Goal: Task Accomplishment & Management: Complete application form

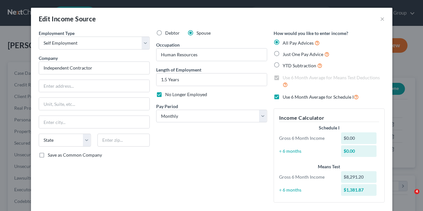
select select "1"
select select "0"
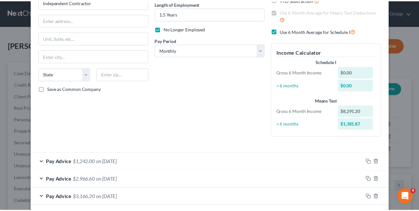
scroll to position [85, 0]
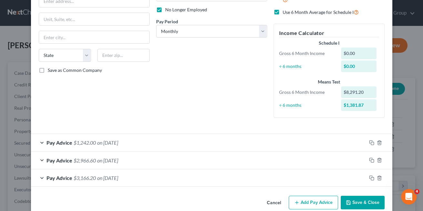
click at [266, 203] on button "Cancel" at bounding box center [274, 202] width 25 height 13
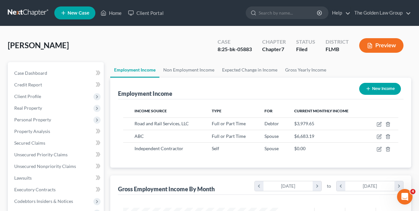
scroll to position [322885, 322832]
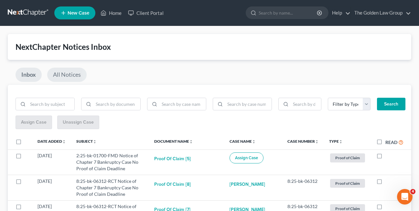
click at [72, 77] on link "All Notices" at bounding box center [66, 75] width 39 height 14
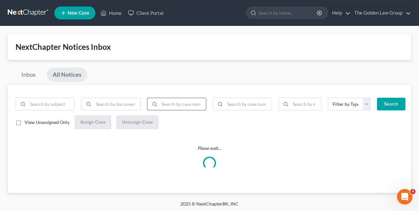
click at [168, 105] on input "search" at bounding box center [182, 104] width 47 height 12
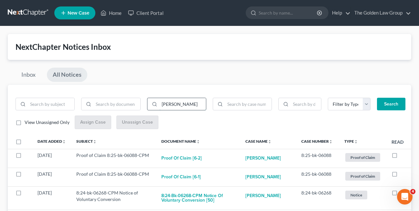
type input "carl toves"
click at [377, 98] on button "Search" at bounding box center [391, 104] width 28 height 13
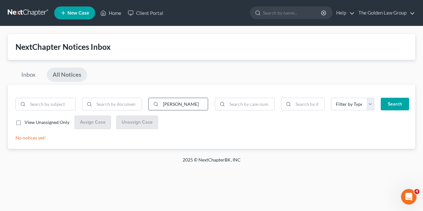
drag, startPoint x: 184, startPoint y: 105, endPoint x: 161, endPoint y: 106, distance: 23.6
click at [161, 106] on input "carl toves" at bounding box center [184, 104] width 47 height 12
click at [30, 76] on link "Inbox" at bounding box center [29, 75] width 26 height 14
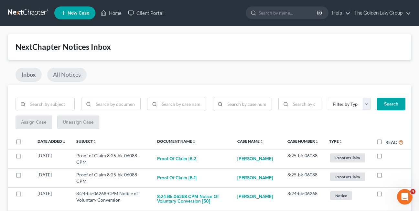
click at [66, 75] on link "All Notices" at bounding box center [66, 75] width 39 height 14
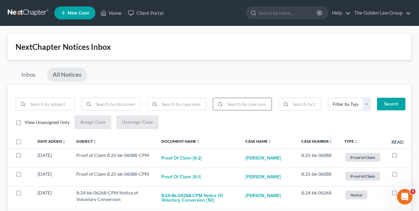
click at [245, 105] on input "search" at bounding box center [248, 104] width 47 height 12
paste input "24-01866"
type input "24-01866"
click at [377, 98] on button "Search" at bounding box center [391, 104] width 28 height 13
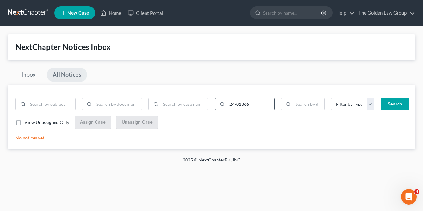
drag, startPoint x: 251, startPoint y: 106, endPoint x: 217, endPoint y: 105, distance: 33.9
click at [217, 105] on div "24-01866" at bounding box center [245, 104] width 60 height 13
click at [31, 74] on link "Inbox" at bounding box center [29, 75] width 26 height 14
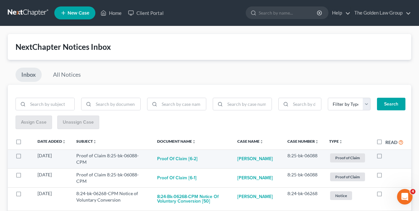
click at [385, 157] on label at bounding box center [385, 157] width 0 height 0
click at [388, 156] on input "checkbox" at bounding box center [390, 154] width 4 height 4
checkbox input "true"
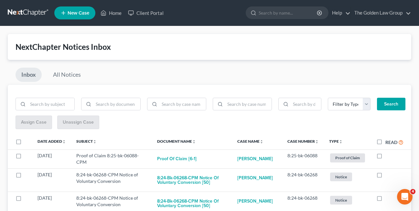
click at [385, 157] on label at bounding box center [385, 157] width 0 height 0
click at [388, 156] on input "checkbox" at bounding box center [390, 154] width 4 height 4
checkbox input "true"
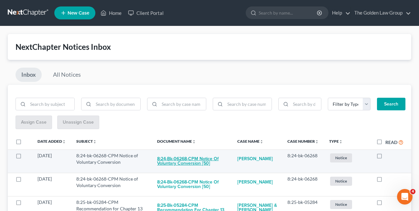
click at [175, 161] on button "8:24-bk-06268-CPM Notice of Voluntary Conversion [50]" at bounding box center [192, 160] width 70 height 17
checkbox input "true"
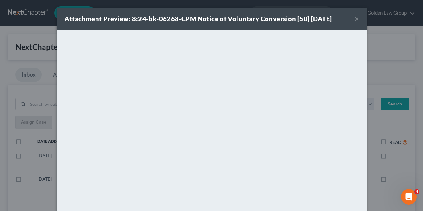
click at [355, 18] on button "×" at bounding box center [357, 19] width 5 height 8
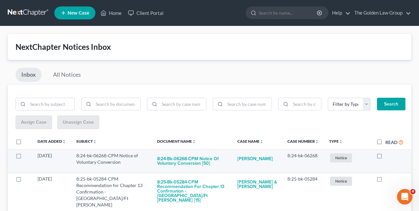
click at [385, 157] on label at bounding box center [385, 157] width 0 height 0
click at [388, 155] on input "checkbox" at bounding box center [390, 154] width 4 height 4
checkbox input "true"
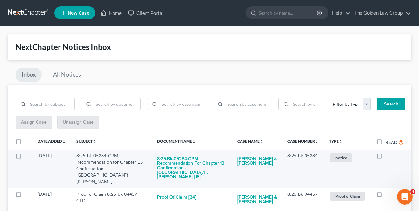
click at [185, 165] on button "8:25-bk-05284-CPM Recommendation for Chapter 13 Confirmation - Tampa/Ft Myers […" at bounding box center [192, 167] width 70 height 31
checkbox input "true"
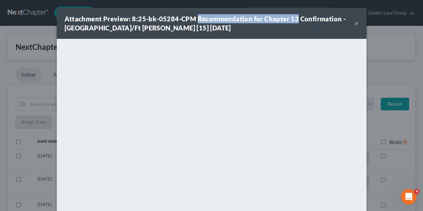
drag, startPoint x: 193, startPoint y: 20, endPoint x: 294, endPoint y: 19, distance: 100.5
click at [294, 19] on strong "Attachment Preview: 8:25-bk-05284-CPM Recommendation for Chapter 13 Confirmatio…" at bounding box center [206, 23] width 282 height 17
copy strong "Recommendation for Chapter 13"
click at [171, 31] on div "Attachment Preview: 8:25-bk-05284-CPM Recommendation for Chapter 13 Confirmatio…" at bounding box center [210, 23] width 290 height 18
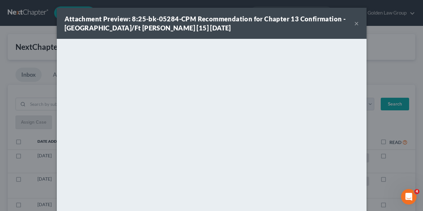
click at [355, 24] on button "×" at bounding box center [357, 23] width 5 height 8
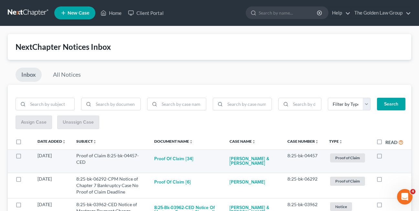
click at [385, 157] on label at bounding box center [385, 157] width 0 height 0
click at [388, 156] on input "checkbox" at bounding box center [390, 154] width 4 height 4
checkbox input "true"
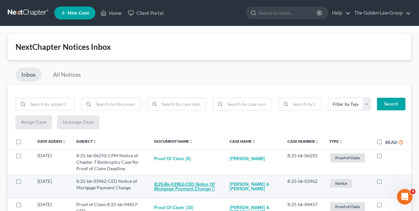
click at [177, 189] on button "8:25-bk-03962-CED Notice of Mortgage Payment Change []" at bounding box center [186, 186] width 65 height 17
checkbox input "true"
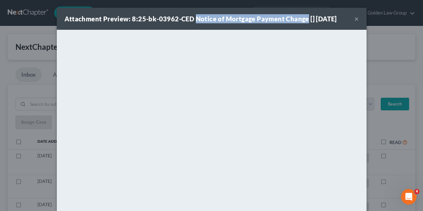
drag, startPoint x: 193, startPoint y: 17, endPoint x: 304, endPoint y: 19, distance: 110.2
click at [304, 19] on strong "Attachment Preview: 8:25-bk-03962-CED Notice of Mortgage Payment Change [] 09/0…" at bounding box center [201, 19] width 273 height 8
drag, startPoint x: 304, startPoint y: 19, endPoint x: 299, endPoint y: 19, distance: 4.5
copy strong "Notice of Mortgage Payment Change"
click at [355, 18] on button "×" at bounding box center [357, 19] width 5 height 8
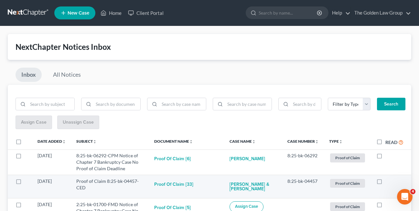
click at [385, 182] on label at bounding box center [385, 182] width 0 height 0
click at [388, 181] on input "checkbox" at bounding box center [390, 180] width 4 height 4
checkbox input "true"
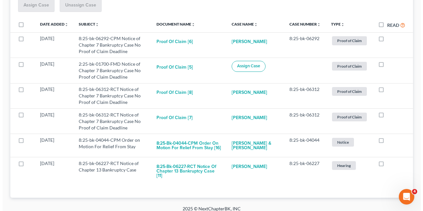
scroll to position [119, 0]
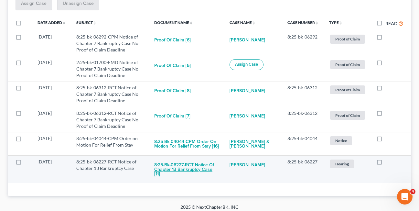
click at [169, 168] on button "8:25-bk-06227-RCT Notice of Chapter 13 Bankruptcy Case [11]" at bounding box center [186, 169] width 65 height 22
checkbox input "true"
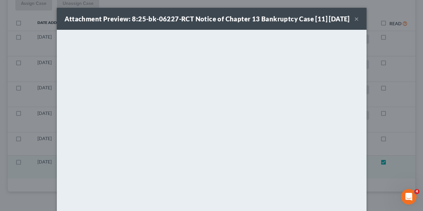
scroll to position [95, 0]
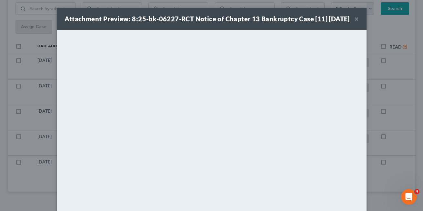
click at [355, 23] on button "×" at bounding box center [357, 19] width 5 height 8
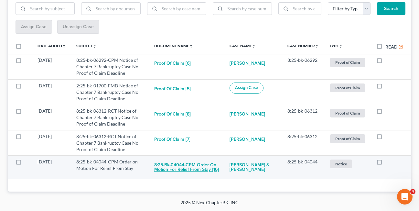
click at [182, 167] on button "8:25-bk-04044-CPM Order on Motion For Relief From Stay [16]" at bounding box center [186, 166] width 65 height 17
checkbox input "true"
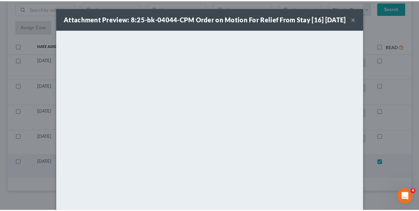
scroll to position [46, 0]
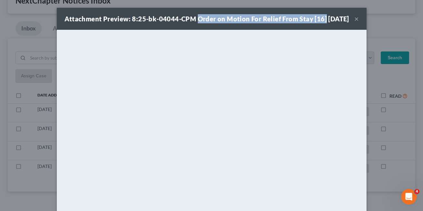
drag, startPoint x: 195, startPoint y: 19, endPoint x: 322, endPoint y: 20, distance: 126.9
click at [322, 20] on div "Attachment Preview: 8:25-bk-04044-CPM Order on Motion For Relief From Stay [16]…" at bounding box center [207, 18] width 285 height 9
drag, startPoint x: 322, startPoint y: 20, endPoint x: 311, endPoint y: 18, distance: 10.9
copy strong "Order on Motion For Relief From Stay [16]"
click at [355, 23] on button "×" at bounding box center [357, 19] width 5 height 8
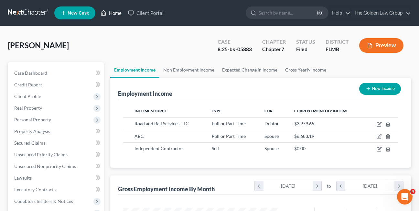
click at [114, 12] on link "Home" at bounding box center [110, 13] width 27 height 12
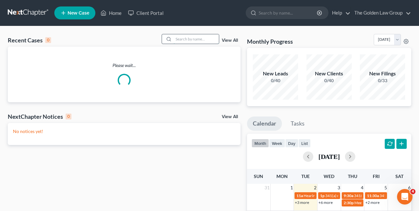
click at [190, 39] on input "search" at bounding box center [195, 38] width 45 height 9
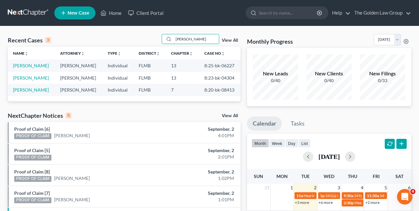
type input "lisa fernandez"
click at [32, 66] on link "Fernandez, Lisa" at bounding box center [31, 65] width 36 height 5
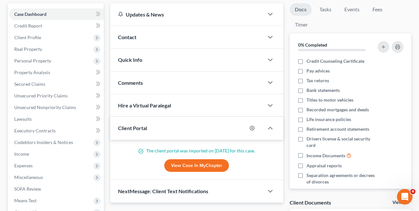
scroll to position [63, 0]
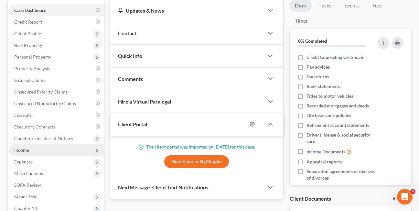
click at [24, 151] on span "Income" at bounding box center [21, 149] width 15 height 5
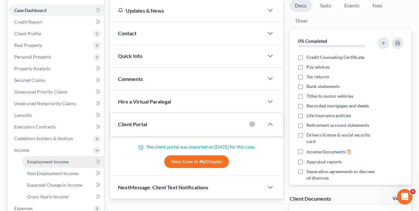
click at [50, 162] on span "Employment Income" at bounding box center [47, 161] width 41 height 5
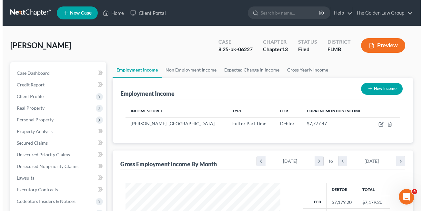
scroll to position [116, 168]
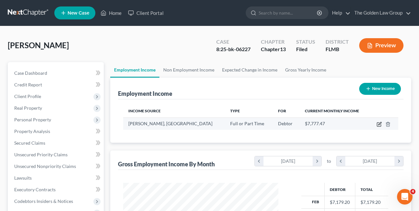
click at [378, 122] on icon "button" at bounding box center [379, 124] width 4 height 4
select select "0"
select select "9"
select select "2"
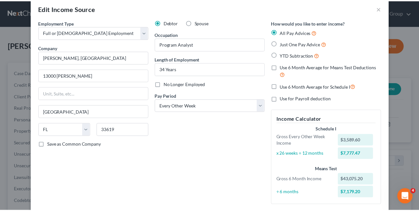
scroll to position [0, 0]
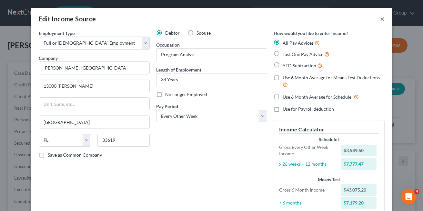
click at [380, 19] on button "×" at bounding box center [382, 19] width 5 height 8
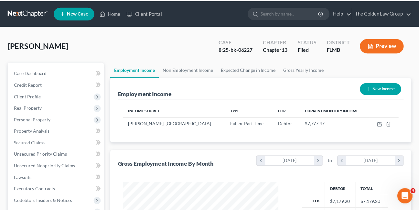
scroll to position [322885, 322832]
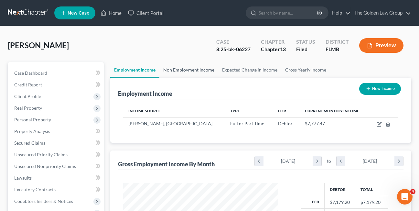
click at [174, 70] on link "Non Employment Income" at bounding box center [188, 70] width 59 height 16
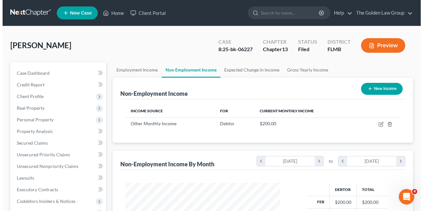
scroll to position [116, 168]
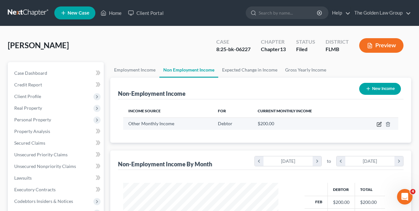
click at [379, 123] on icon "button" at bounding box center [379, 123] width 3 height 3
select select "13"
select select "0"
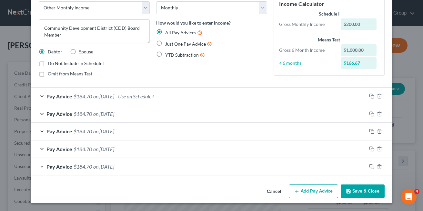
scroll to position [0, 0]
